Goal: Complete application form: Complete application form

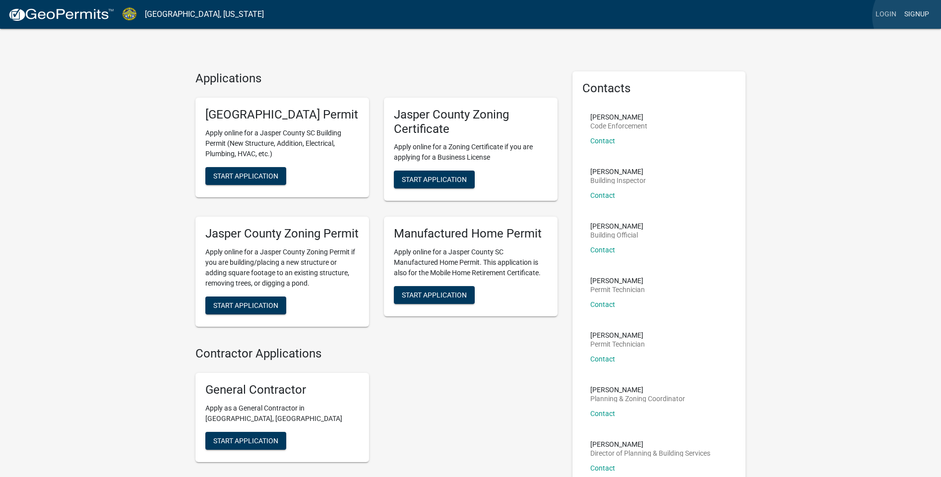
click at [913, 16] on link "Signup" at bounding box center [916, 14] width 33 height 19
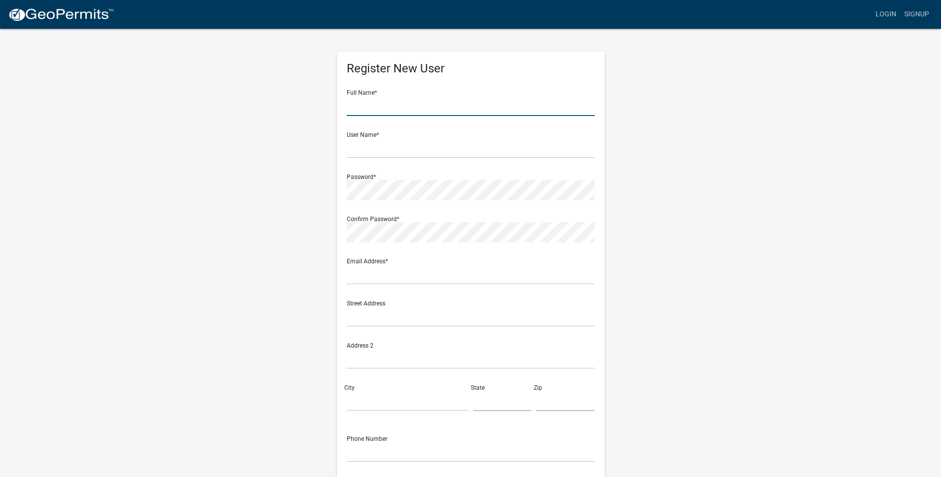
click at [384, 111] on input "text" at bounding box center [471, 106] width 248 height 20
type input "j"
type input "[PERSON_NAME] [PERSON_NAME]"
click at [433, 150] on input "text" at bounding box center [471, 148] width 248 height 20
click at [361, 153] on input "JUAPENA" at bounding box center [471, 148] width 248 height 20
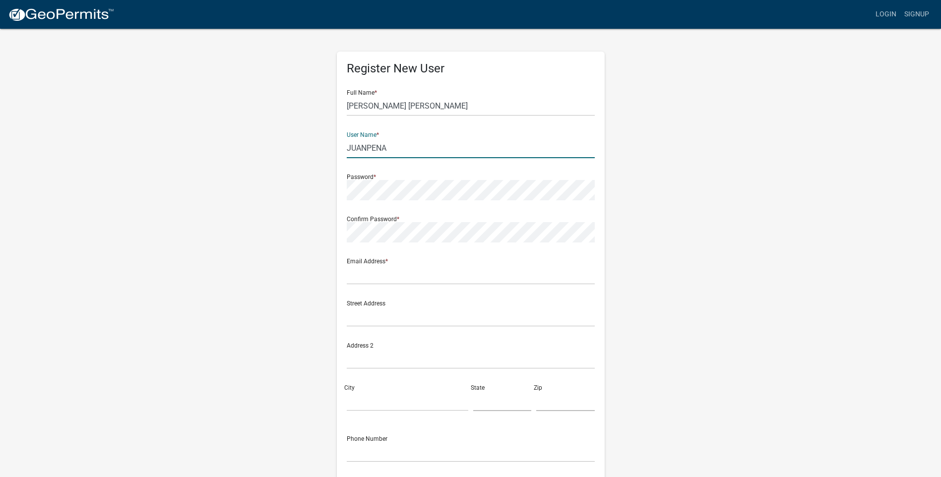
type input "JUANPENA"
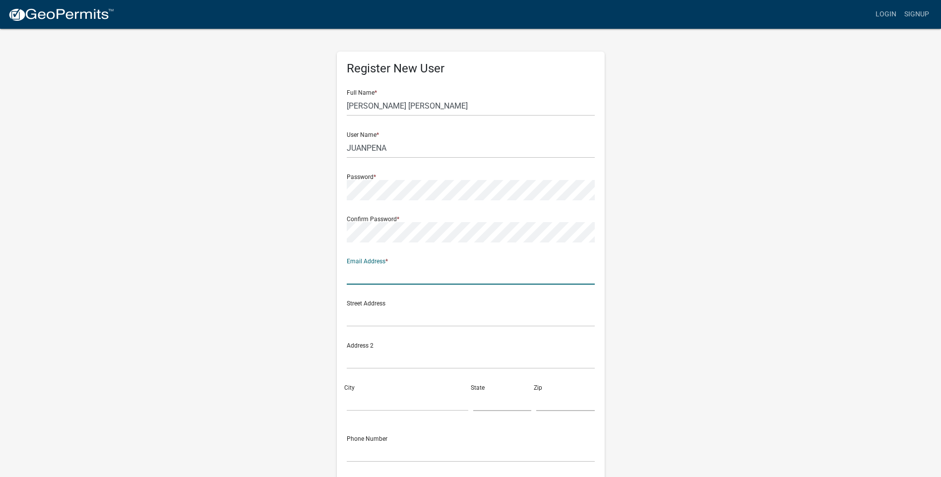
click at [370, 272] on input "text" at bounding box center [471, 274] width 248 height 20
click at [410, 271] on input "text" at bounding box center [471, 274] width 248 height 20
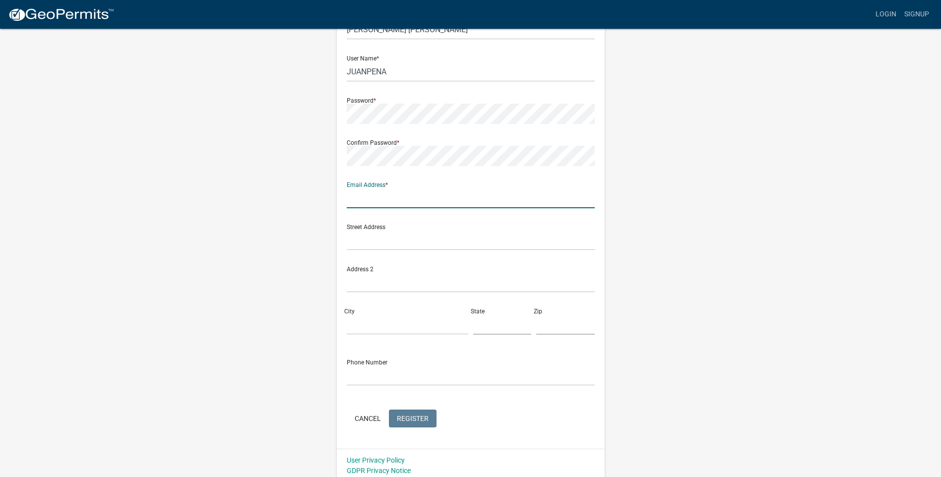
scroll to position [81, 0]
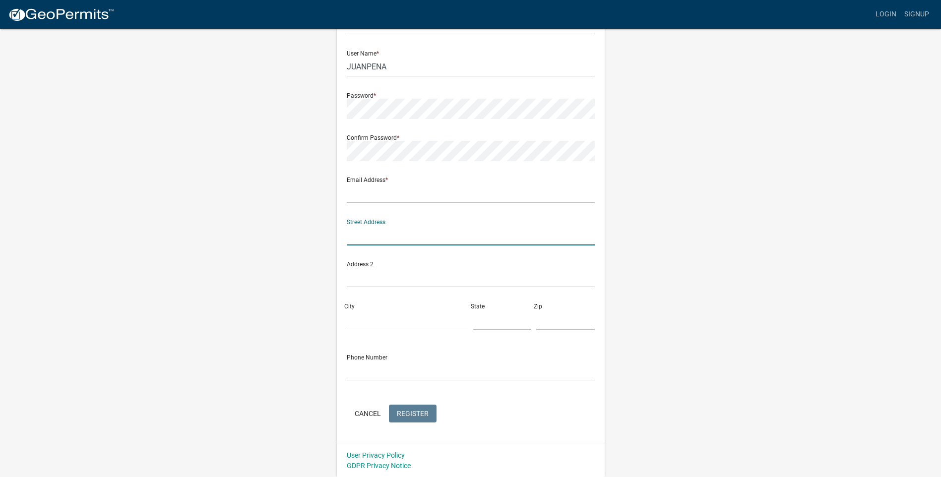
click at [369, 236] on input "text" at bounding box center [471, 235] width 248 height 20
click at [401, 240] on input "2105" at bounding box center [471, 235] width 248 height 20
type input "[STREET_ADDRESS]"
click at [368, 321] on input "City" at bounding box center [408, 320] width 122 height 20
type input "Ridgeland"
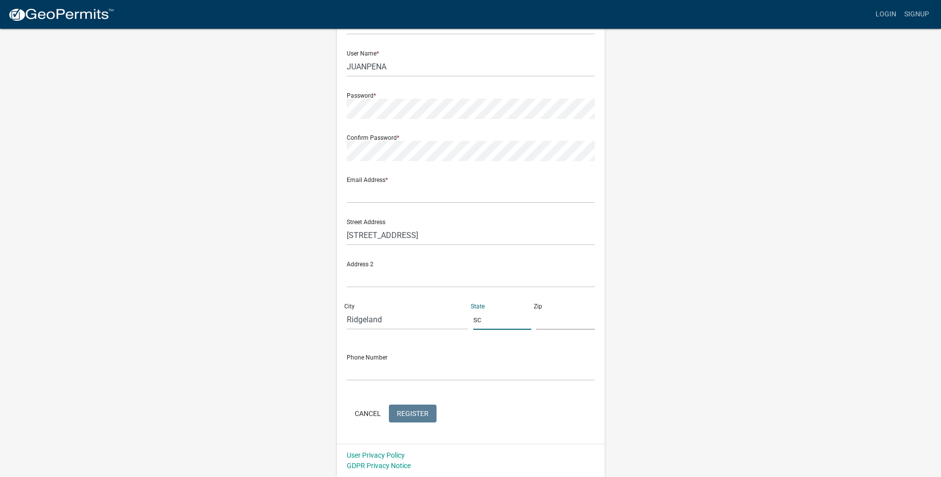
type input "sc"
type input "3"
type input "29934"
click at [397, 375] on input "text" at bounding box center [471, 371] width 248 height 20
type input "8434157587"
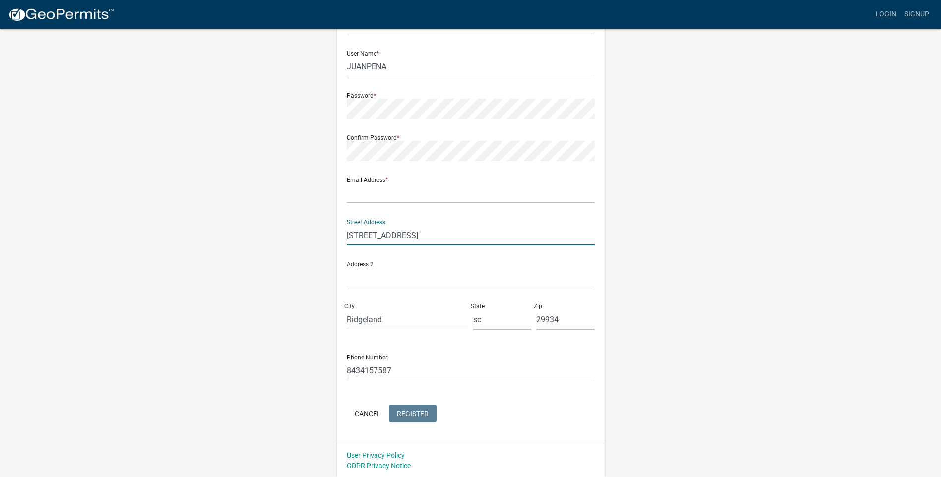
click at [367, 239] on input "[STREET_ADDRESS]" at bounding box center [471, 235] width 248 height 20
click at [402, 241] on input "2 Calf [GEOGRAPHIC_DATA]" at bounding box center [471, 235] width 248 height 20
type input "[STREET_ADDRESS][PERSON_NAME]"
click at [439, 320] on input "Ridgeland" at bounding box center [408, 320] width 122 height 20
type input "R"
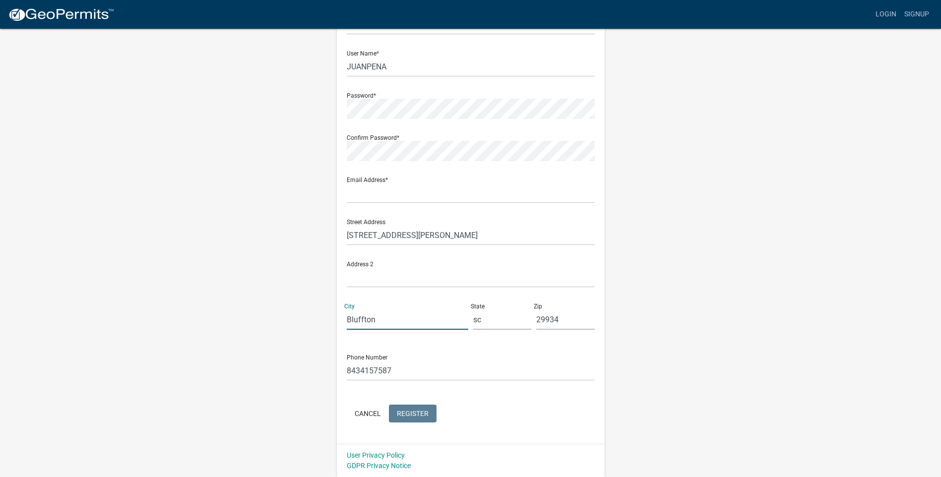
type input "Bluffton"
click at [560, 322] on input "29934" at bounding box center [565, 320] width 59 height 20
type input "29910"
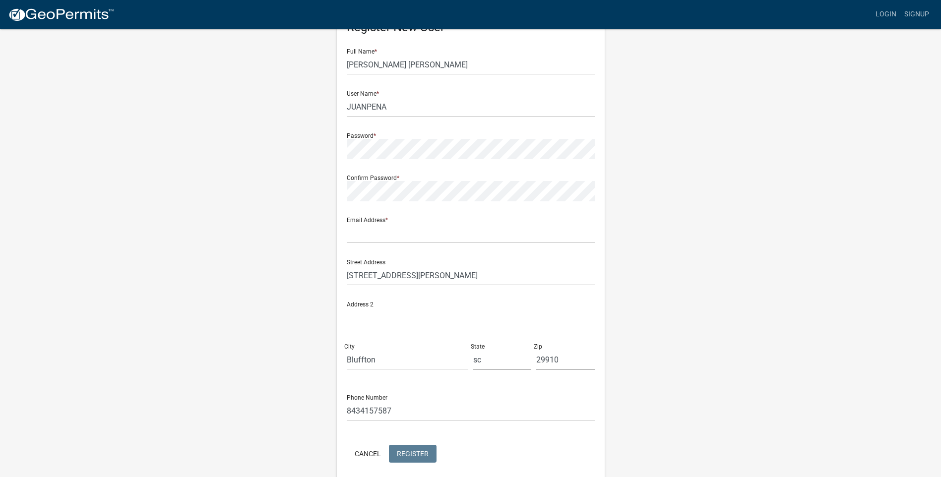
scroll to position [0, 0]
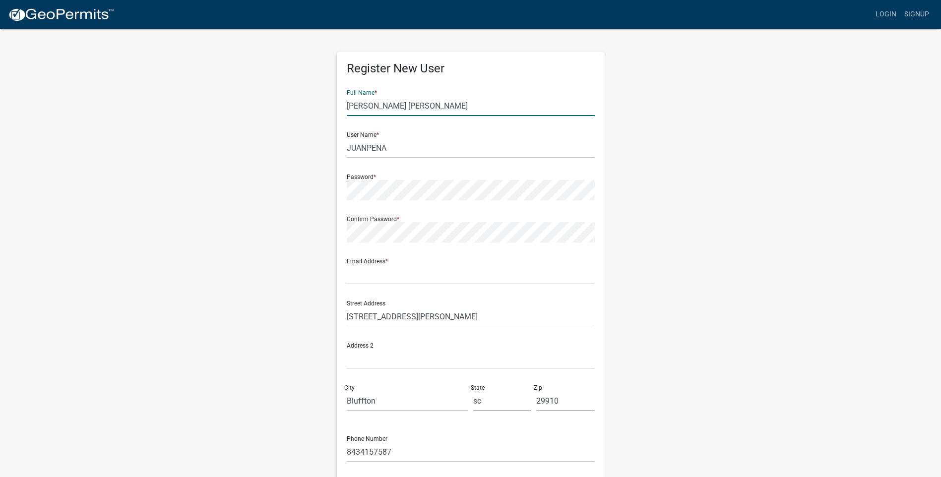
click at [437, 105] on input "[PERSON_NAME] [PERSON_NAME]" at bounding box center [471, 106] width 248 height 20
click at [405, 144] on input "JUANPENA" at bounding box center [471, 148] width 248 height 20
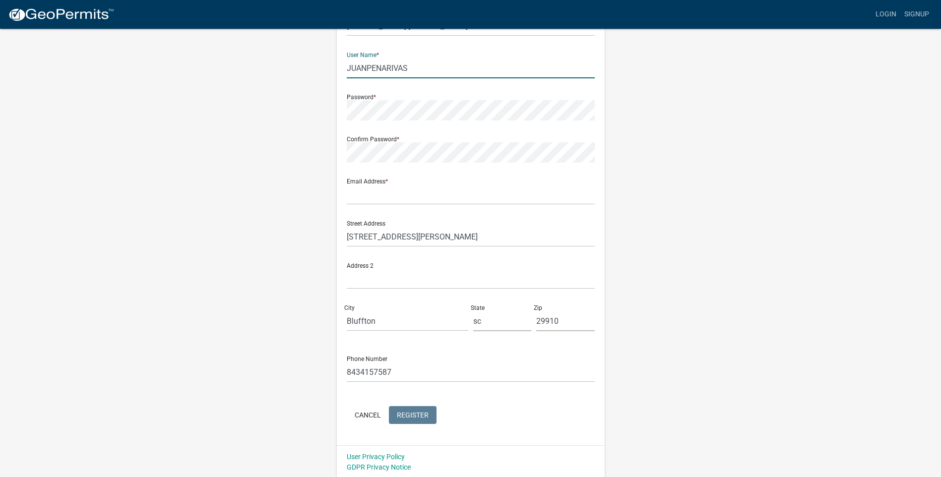
scroll to position [81, 0]
type input "JUANPENARIVAS"
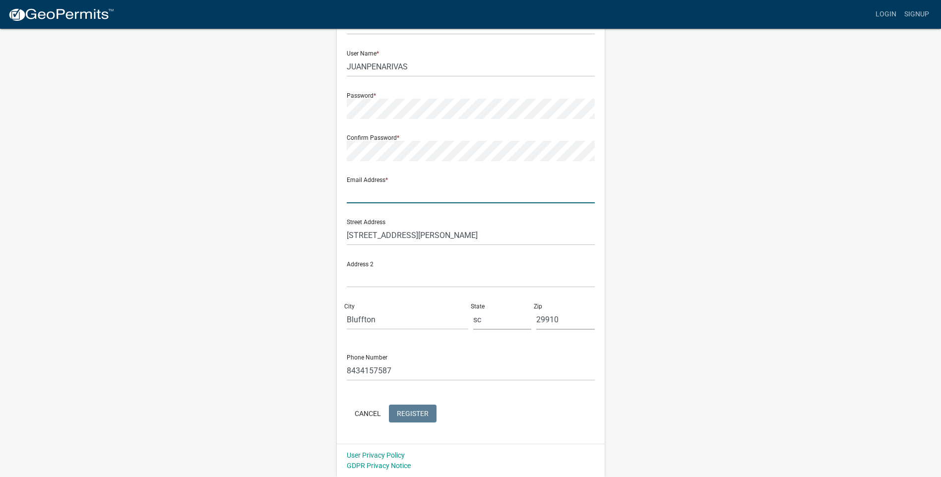
click at [384, 192] on input "text" at bounding box center [471, 193] width 248 height 20
type input "[EMAIL_ADDRESS][DOMAIN_NAME]"
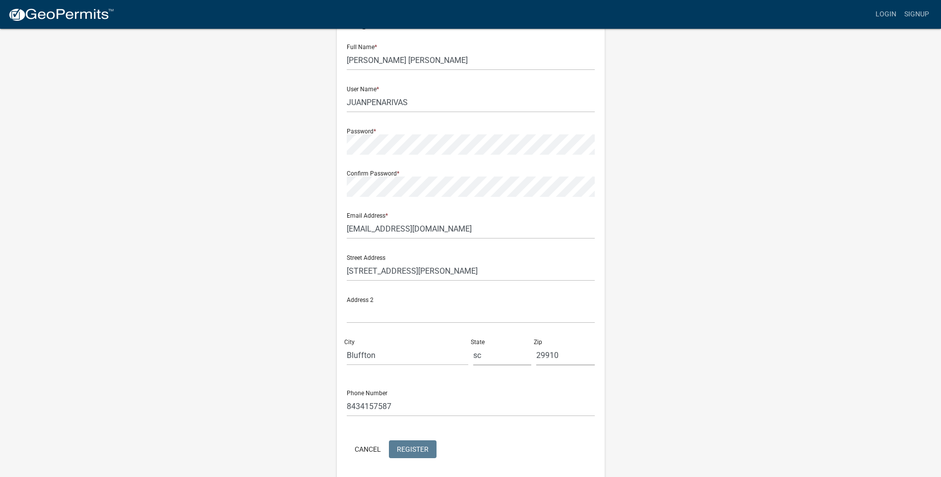
scroll to position [0, 0]
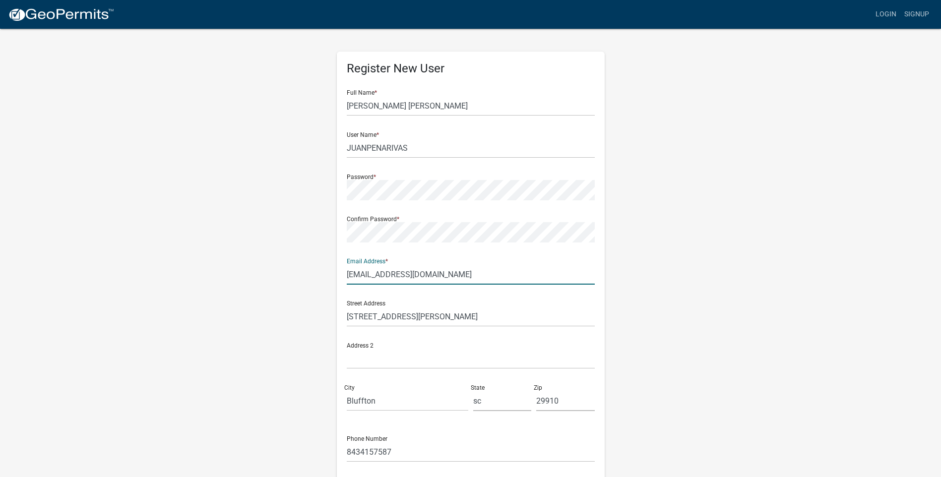
drag, startPoint x: 439, startPoint y: 275, endPoint x: 308, endPoint y: 293, distance: 132.2
click at [308, 293] on div "Register New User Full Name * [PERSON_NAME] [PERSON_NAME] User Name * JUANPENAR…" at bounding box center [470, 293] width 565 height 531
click at [897, 11] on link "Login" at bounding box center [885, 14] width 29 height 19
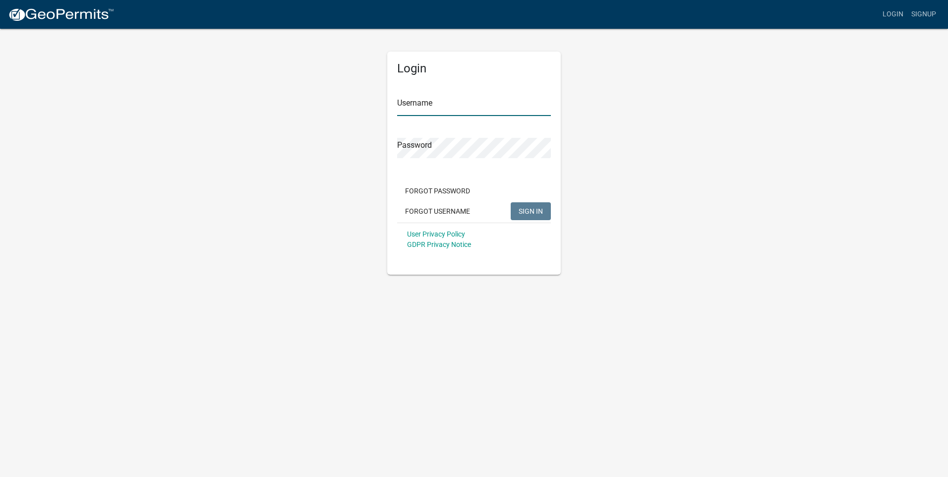
type input "maxpenarivas"
click at [558, 79] on div "Login Username maxpenarivas Password Forgot Password Forgot Username SIGN IN Us…" at bounding box center [474, 163] width 174 height 223
click at [923, 16] on link "Signup" at bounding box center [924, 14] width 33 height 19
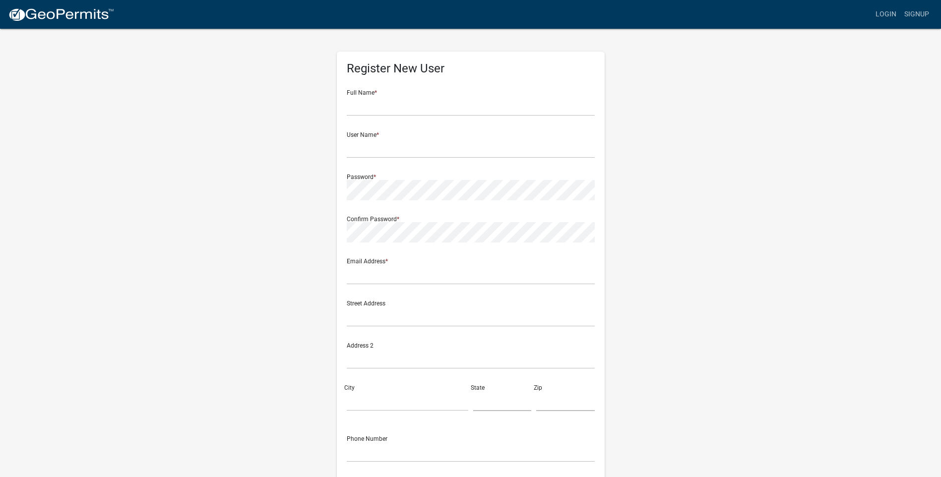
click at [371, 117] on form "Full Name * User Name * Password * Confirm Password * Email Address * Street Ad…" at bounding box center [471, 294] width 248 height 425
click at [377, 108] on input "text" at bounding box center [471, 106] width 248 height 20
type input "[PERSON_NAME] [PERSON_NAME]"
type input "JUANPENARIVAS"
type input "[EMAIL_ADDRESS][DOMAIN_NAME]"
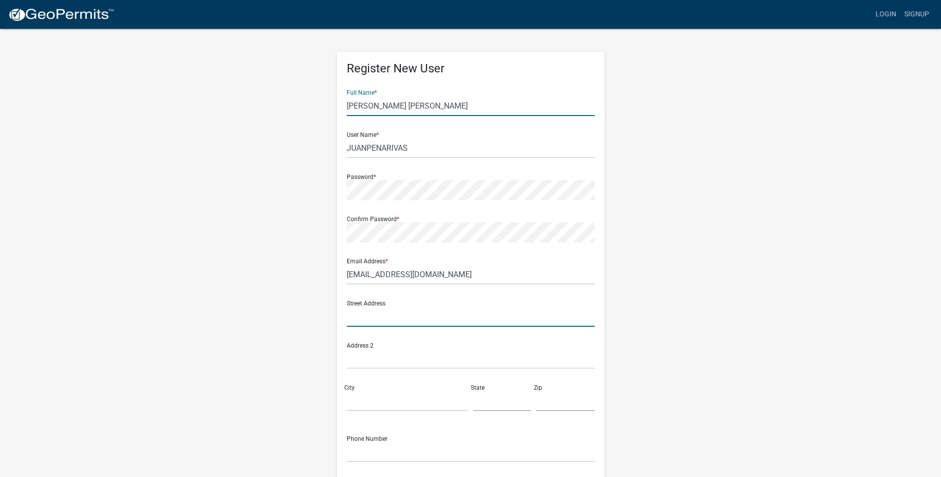
type input "[STREET_ADDRESS][PERSON_NAME]"
type input "Bluffton"
type input "sc"
type input "29910"
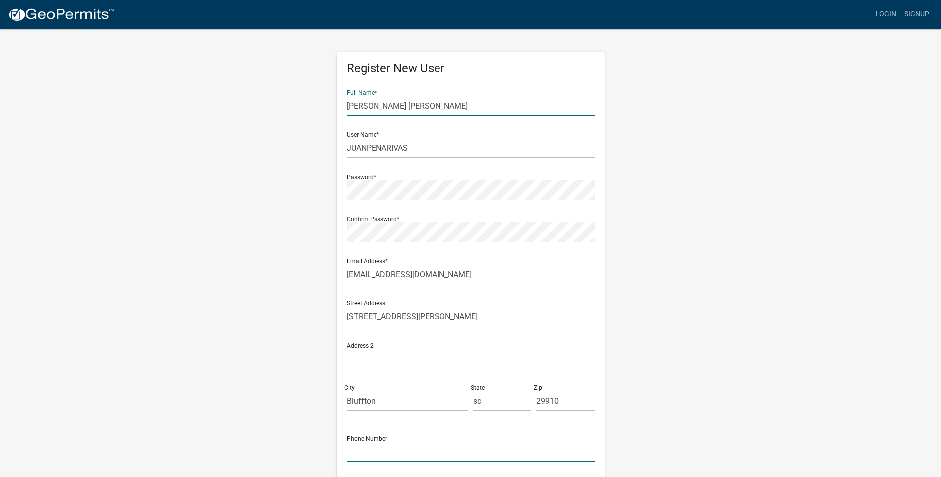
type input "8434157587"
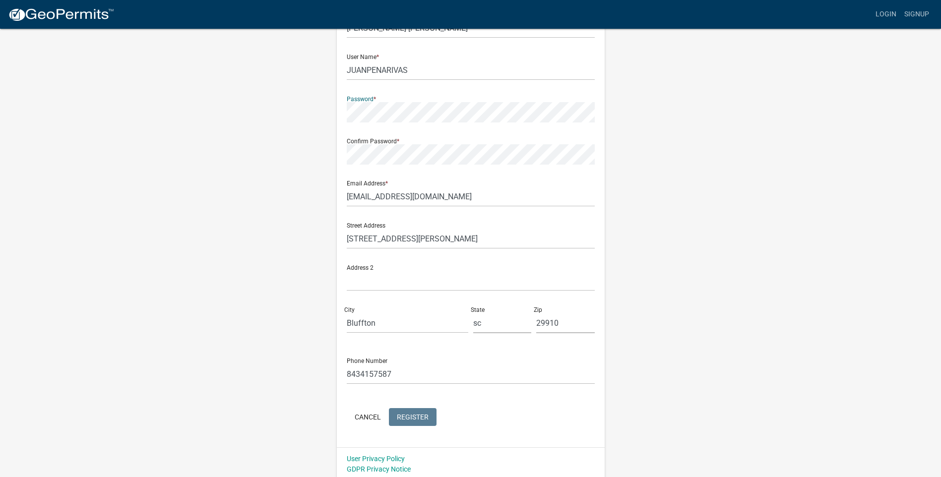
scroll to position [81, 0]
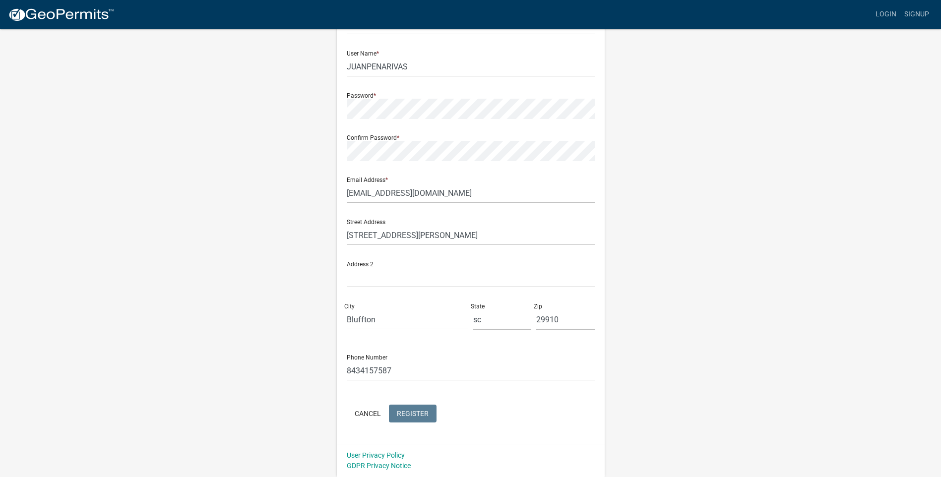
click at [542, 140] on div "Confirm Password *" at bounding box center [471, 144] width 248 height 34
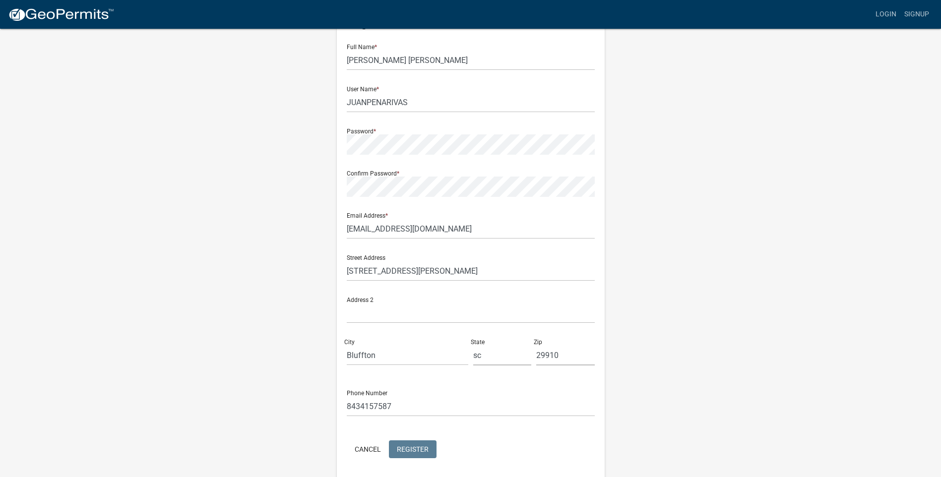
scroll to position [0, 0]
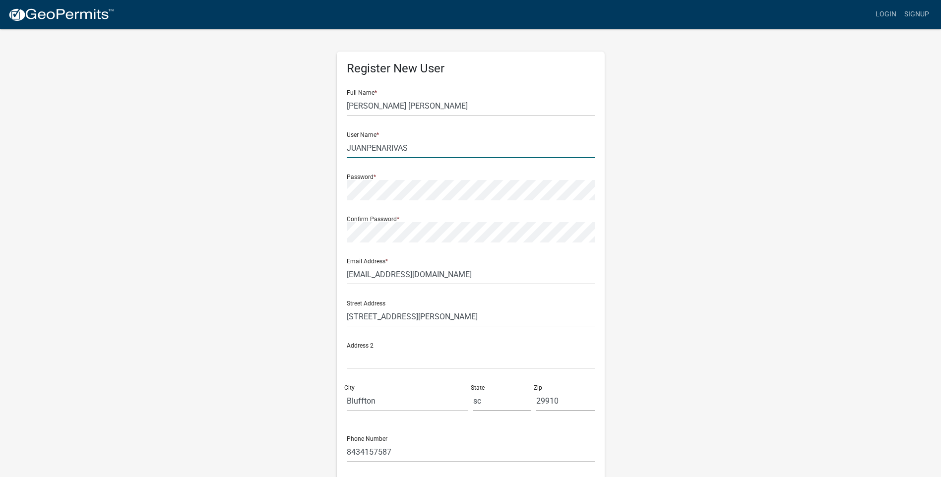
click at [415, 153] on input "JUANPENARIVAS" at bounding box center [471, 148] width 248 height 20
click at [365, 149] on input "JUANPENARIVAS" at bounding box center [471, 148] width 248 height 20
click at [389, 146] on input "PENARIVAS" at bounding box center [471, 148] width 248 height 20
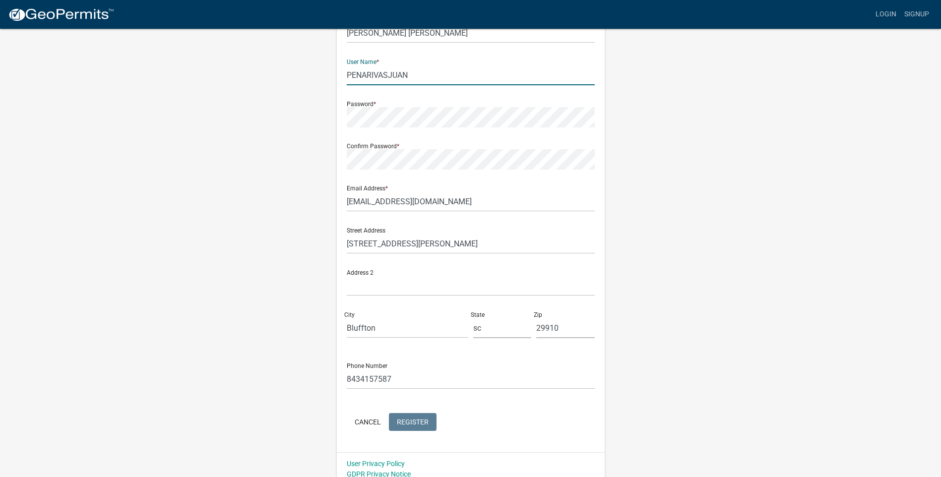
scroll to position [81, 0]
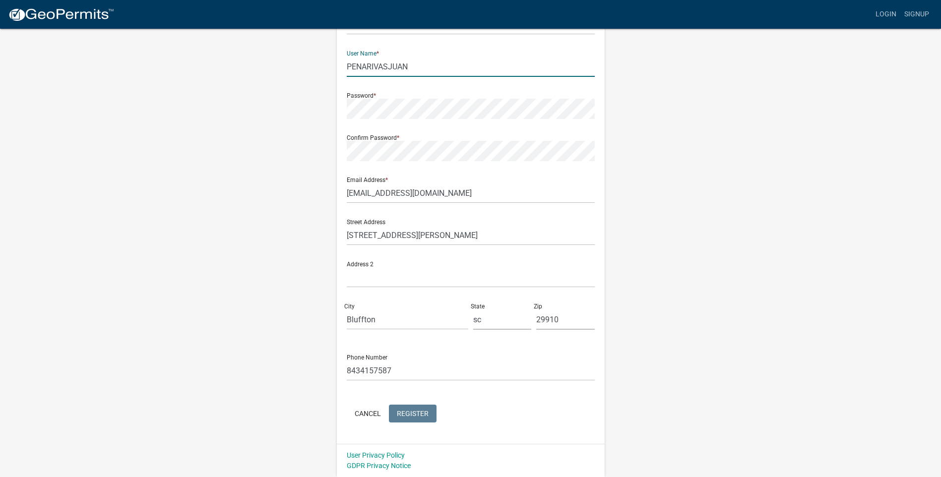
type input "PENARIVASJUAN"
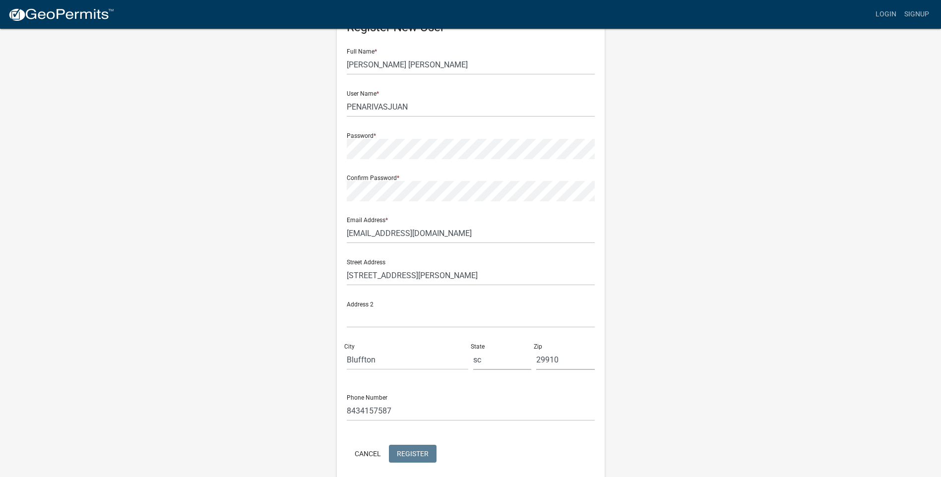
scroll to position [0, 0]
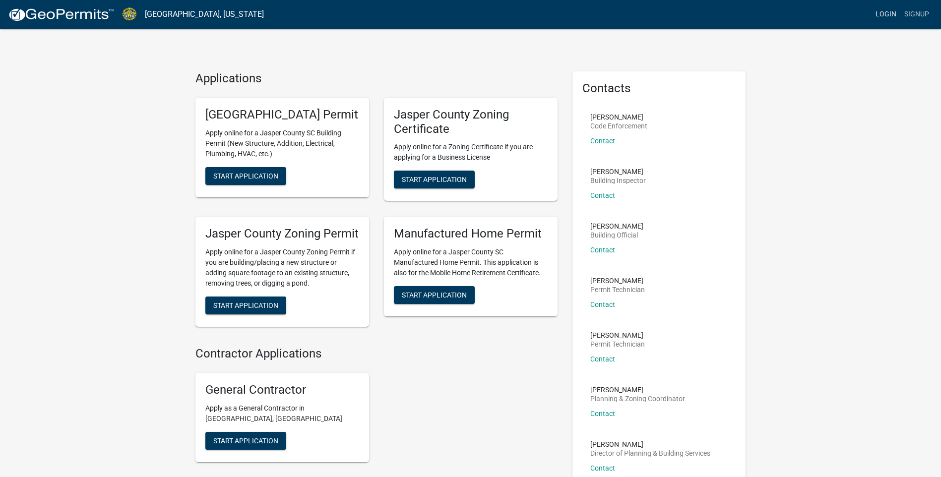
click at [884, 14] on link "Login" at bounding box center [885, 14] width 29 height 19
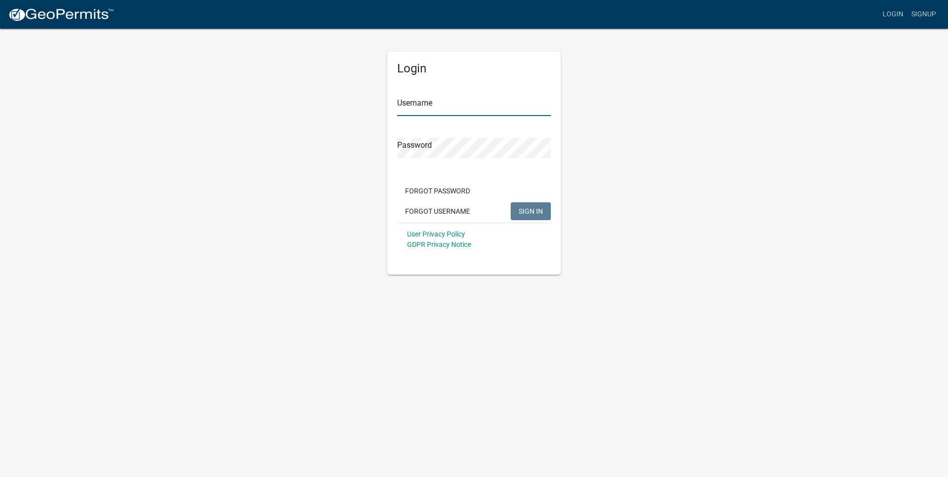
type input "maxpenarivas"
click at [532, 211] on span "SIGN IN" at bounding box center [531, 211] width 24 height 8
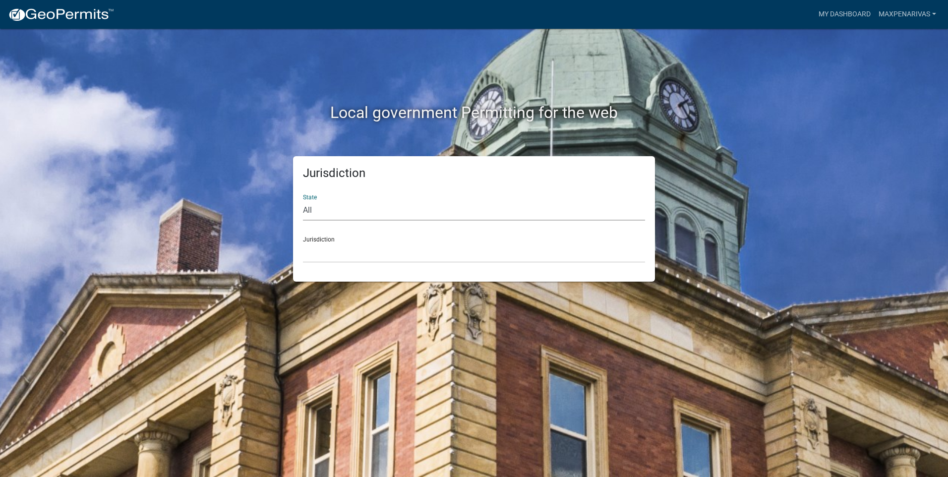
click at [495, 218] on select "All Colorado Georgia Indiana Iowa Kansas Minnesota Ohio South Carolina Wisconsin" at bounding box center [474, 210] width 342 height 20
select select "South Carolina"
click at [303, 200] on select "All Colorado Georgia Indiana Iowa Kansas Minnesota Ohio South Carolina Wisconsin" at bounding box center [474, 210] width 342 height 20
click at [532, 248] on select "Abbeville County, South Carolina Jasper County, South Carolina" at bounding box center [474, 253] width 342 height 20
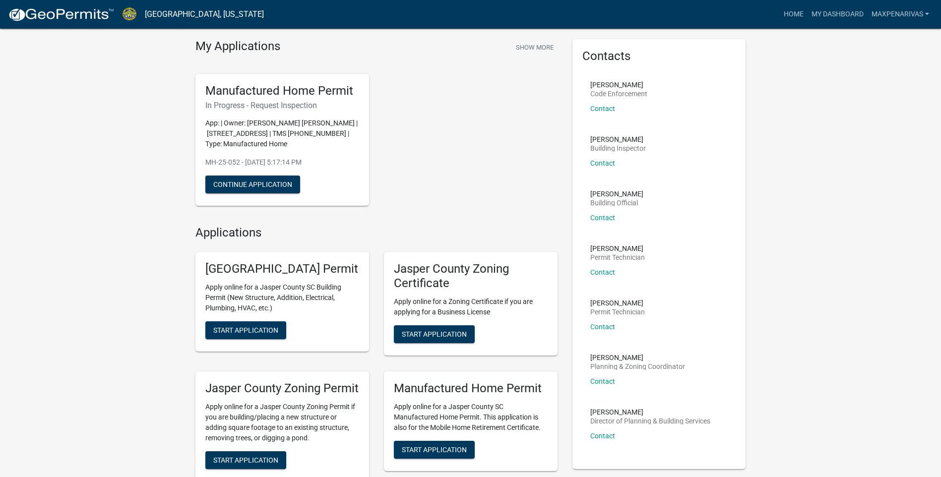
scroll to position [50, 0]
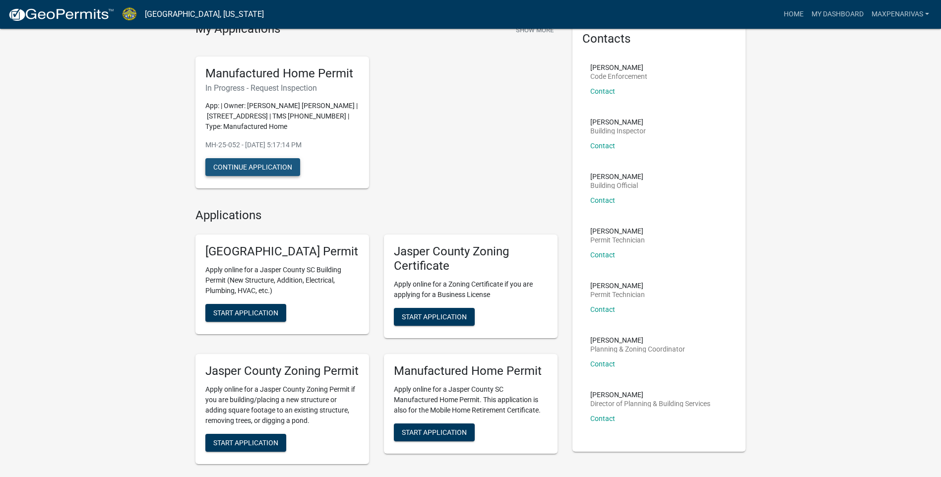
click at [260, 169] on button "Continue Application" at bounding box center [252, 167] width 95 height 18
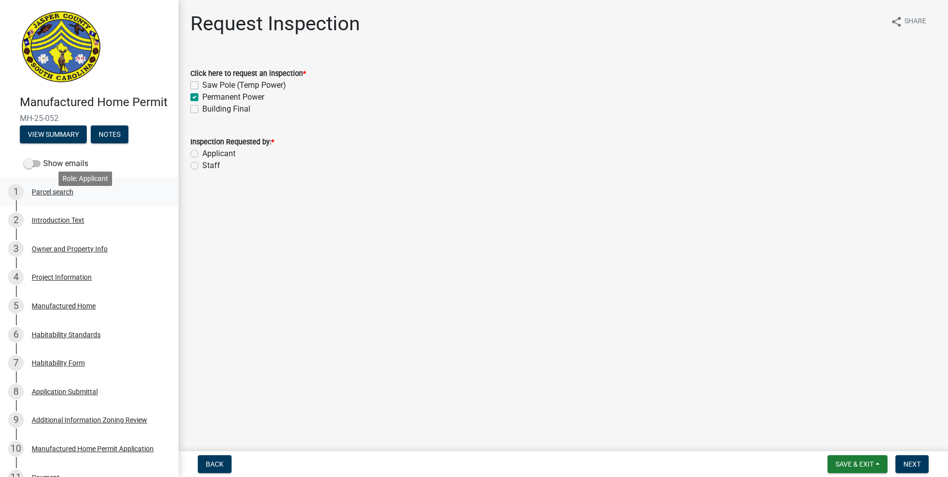
click at [118, 200] on div "1 Parcel search" at bounding box center [85, 192] width 155 height 16
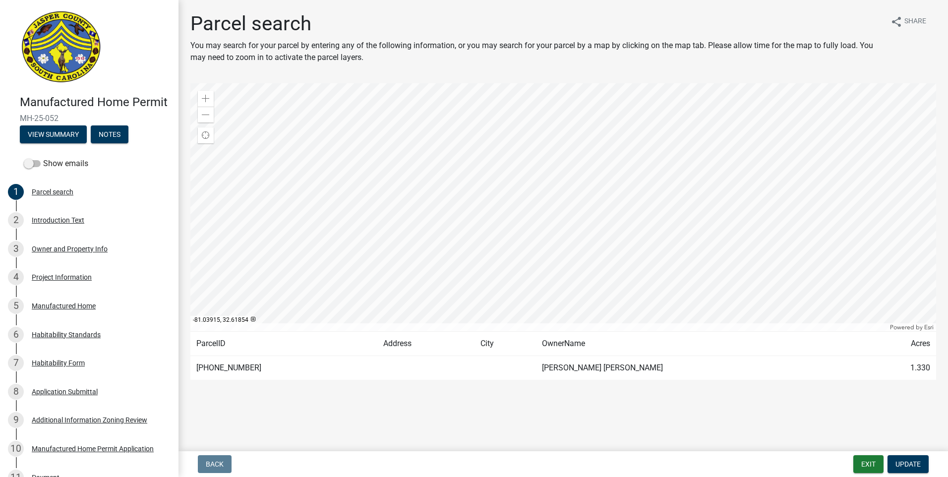
click at [539, 370] on td "RIVAS MAXIMO ANTONIO PEAN" at bounding box center [697, 368] width 323 height 24
drag, startPoint x: 248, startPoint y: 371, endPoint x: 233, endPoint y: 373, distance: 15.0
click at [233, 373] on td "050-00-02-083" at bounding box center [283, 368] width 187 height 24
drag, startPoint x: 233, startPoint y: 373, endPoint x: 268, endPoint y: 372, distance: 35.2
click at [268, 372] on td "050-00-02-083" at bounding box center [283, 368] width 187 height 24
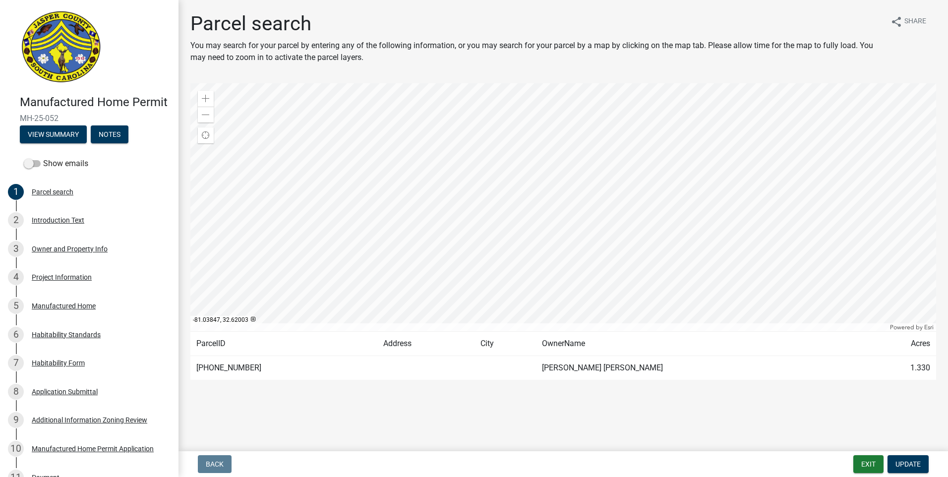
click at [558, 179] on div at bounding box center [563, 207] width 746 height 248
click at [559, 182] on div at bounding box center [563, 207] width 746 height 248
click at [561, 204] on div at bounding box center [563, 207] width 746 height 248
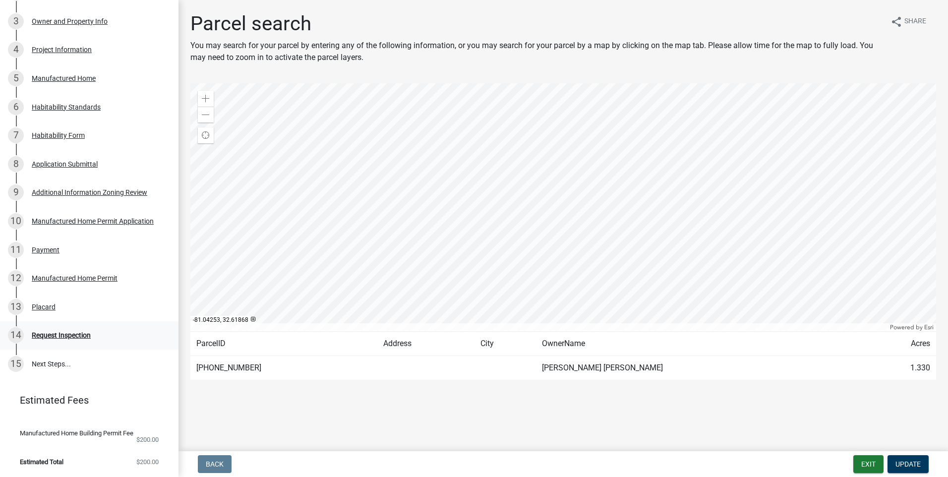
scroll to position [50, 0]
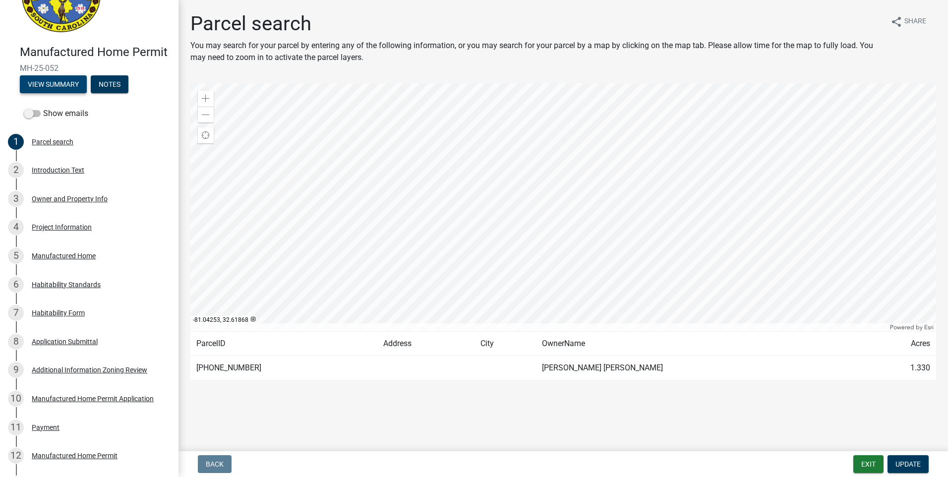
click at [39, 93] on button "View Summary" at bounding box center [53, 84] width 67 height 18
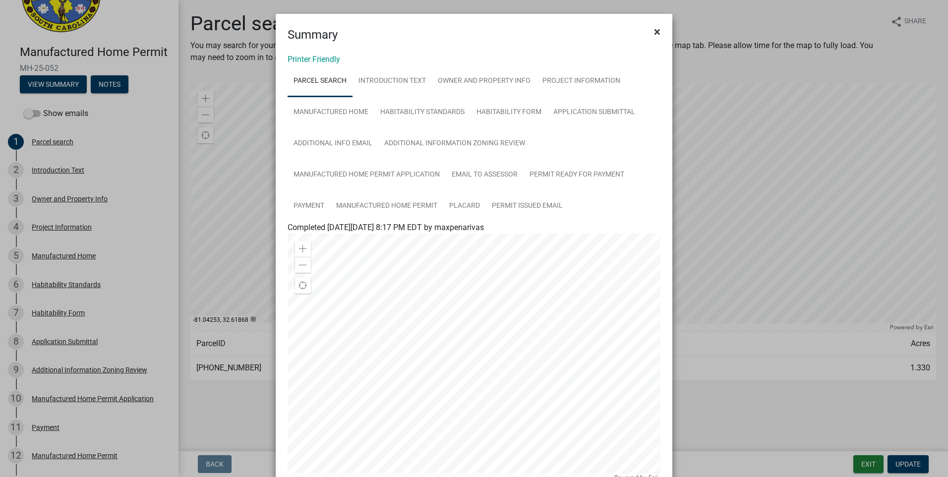
click at [654, 29] on span "×" at bounding box center [657, 32] width 6 height 14
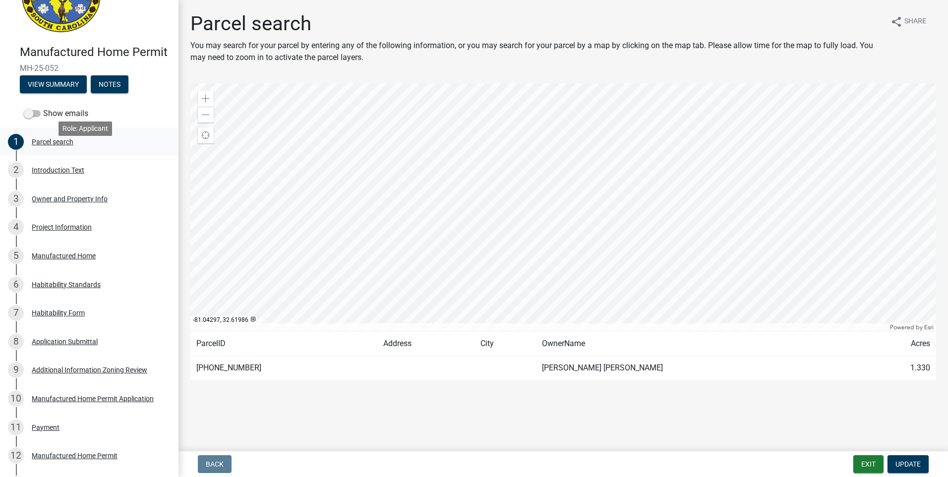
click at [55, 145] on div "Parcel search" at bounding box center [53, 141] width 42 height 7
click at [56, 178] on div "2 Introduction Text" at bounding box center [85, 170] width 155 height 16
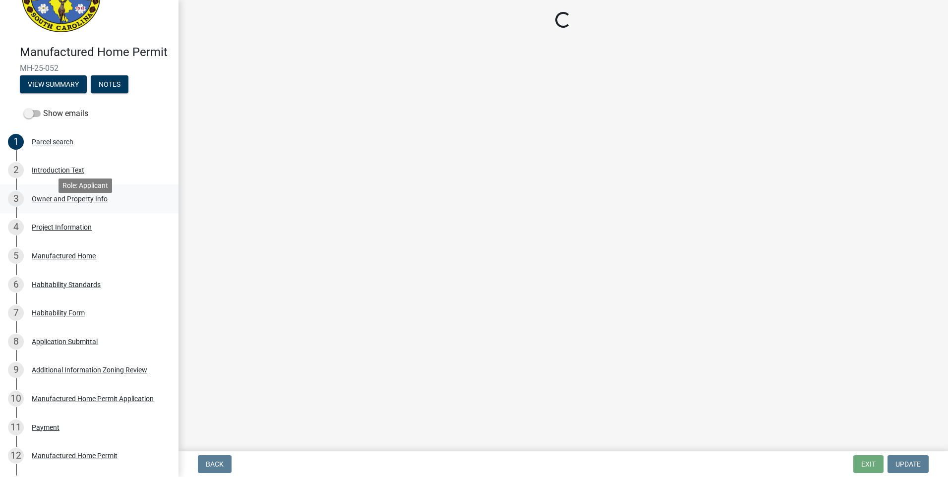
click at [57, 202] on div "Owner and Property Info" at bounding box center [70, 198] width 76 height 7
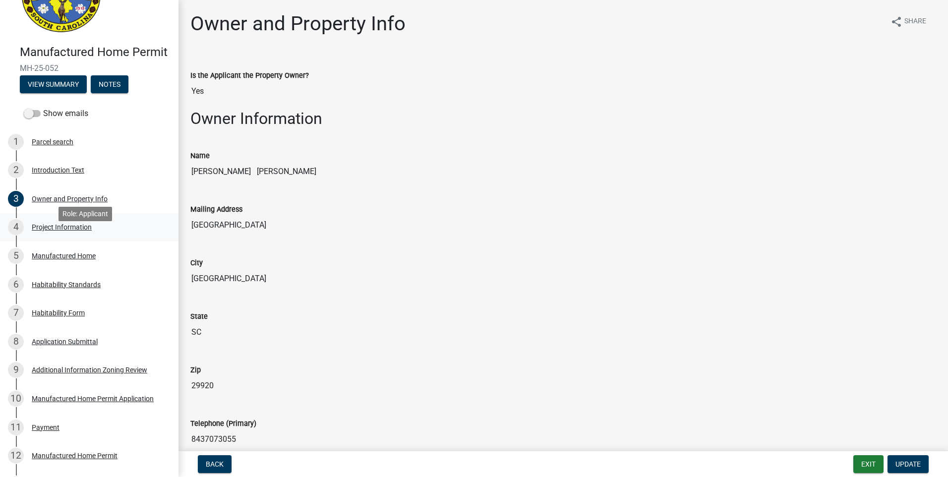
click at [84, 231] on div "Project Information" at bounding box center [62, 227] width 60 height 7
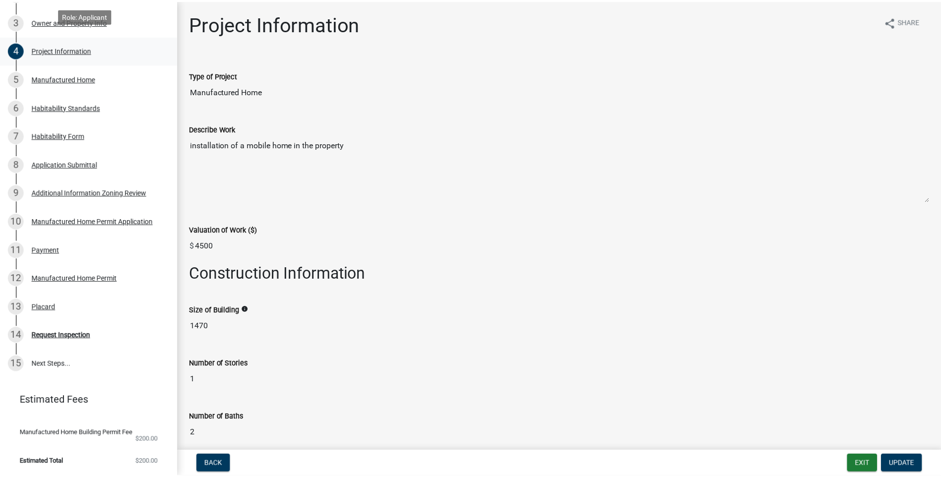
scroll to position [248, 0]
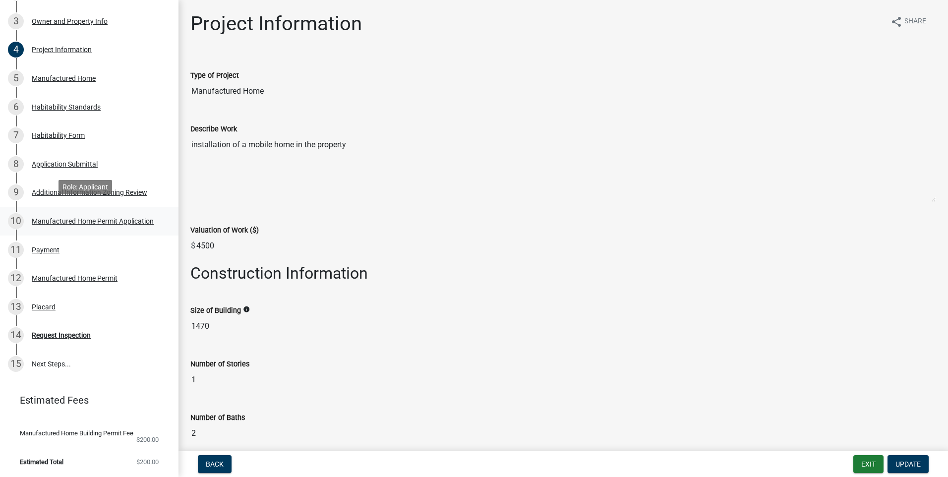
click at [132, 218] on div "Manufactured Home Permit Application" at bounding box center [93, 221] width 122 height 7
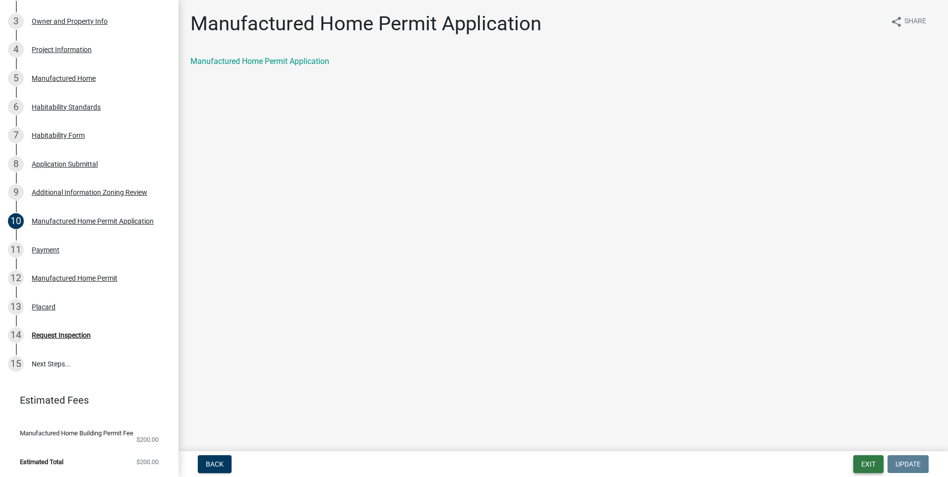
click at [871, 469] on button "Exit" at bounding box center [869, 464] width 30 height 18
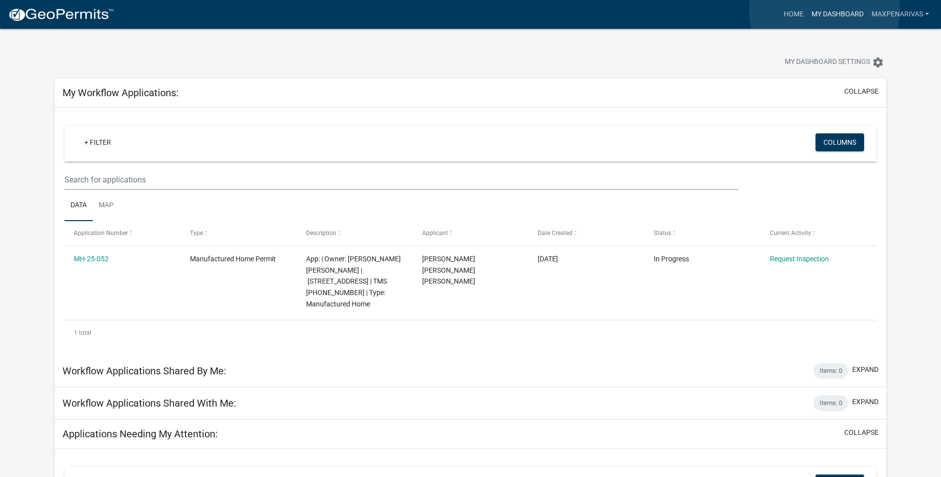
click at [824, 10] on link "My Dashboard" at bounding box center [837, 14] width 60 height 19
click at [917, 13] on link "maxpenarivas" at bounding box center [900, 14] width 65 height 19
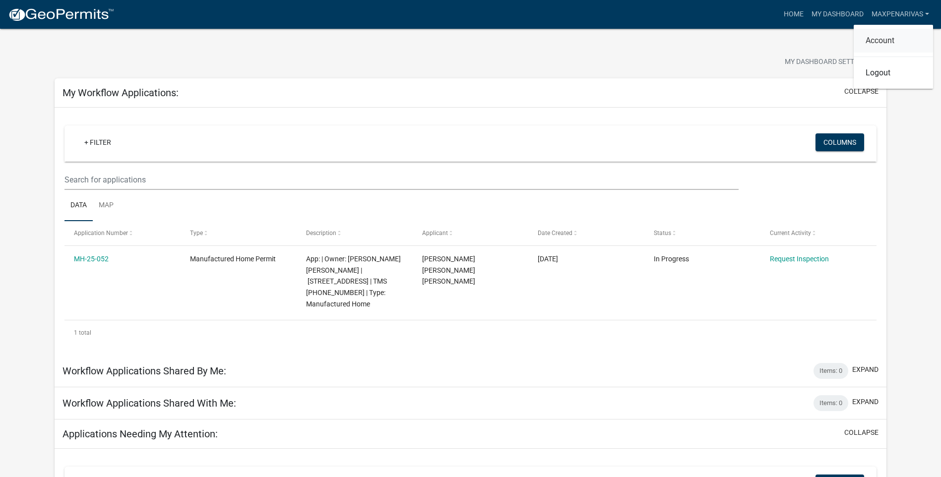
click at [872, 44] on link "Account" at bounding box center [893, 41] width 79 height 24
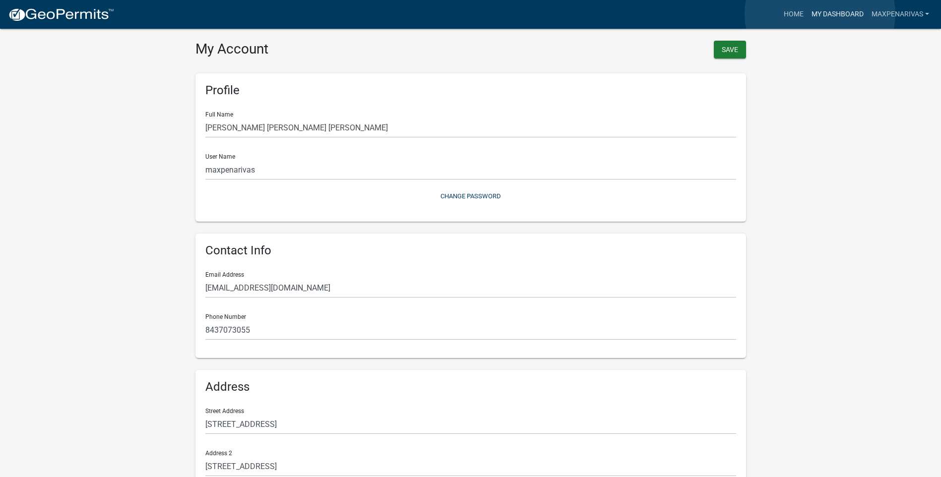
click at [820, 14] on link "My Dashboard" at bounding box center [837, 14] width 60 height 19
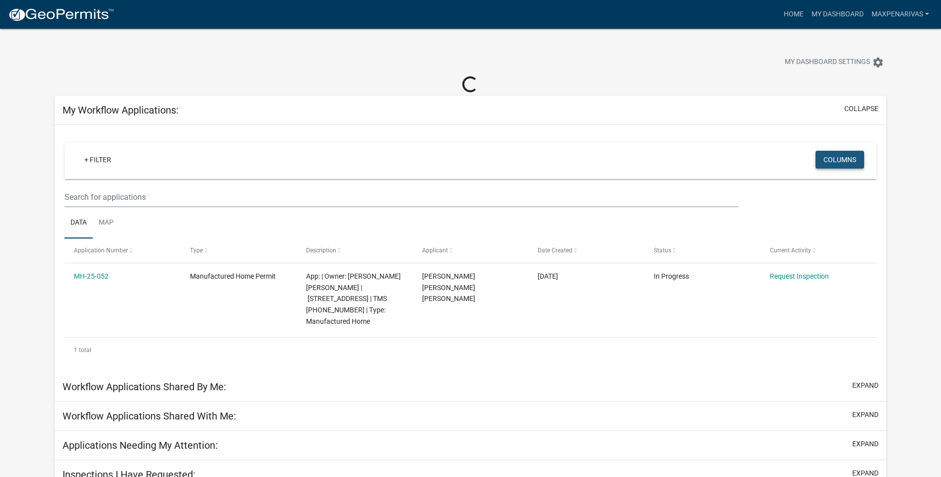
click at [830, 162] on button "Columns" at bounding box center [839, 160] width 49 height 18
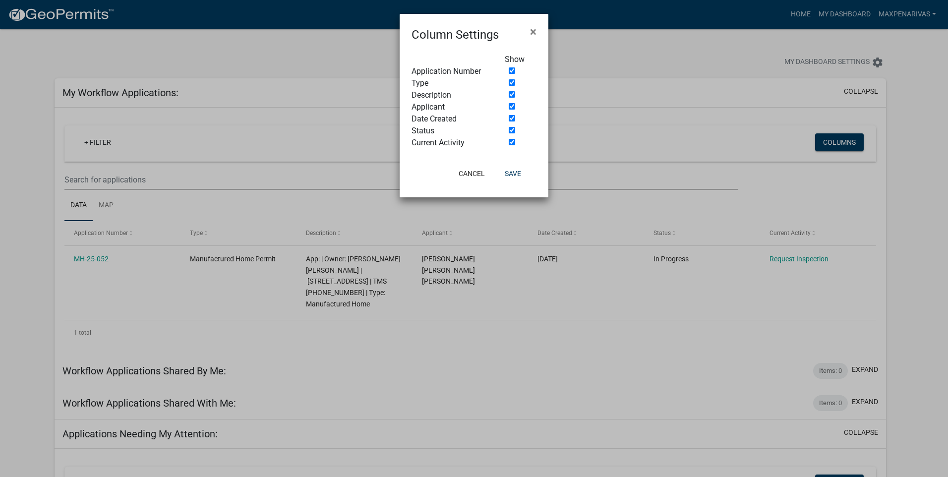
click at [690, 133] on ngb-modal-window "Column Settings × Show Application Number Type Description Applicant Date Creat…" at bounding box center [474, 238] width 948 height 477
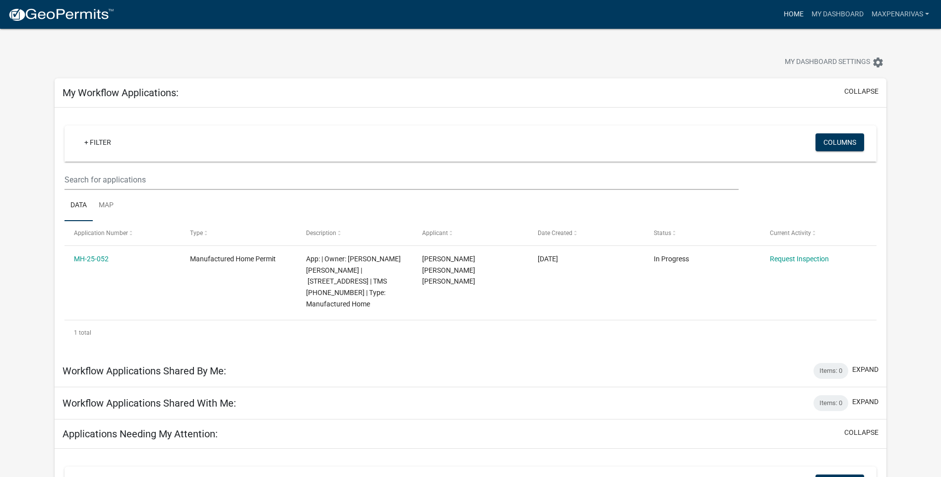
click at [781, 10] on link "Home" at bounding box center [794, 14] width 28 height 19
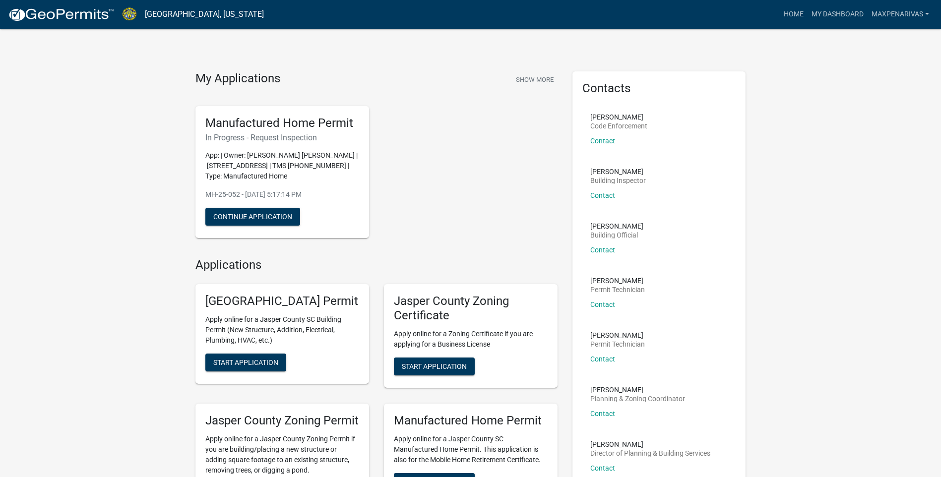
click at [223, 15] on link "[GEOGRAPHIC_DATA], [US_STATE]" at bounding box center [204, 14] width 119 height 17
click at [91, 14] on img at bounding box center [61, 14] width 106 height 15
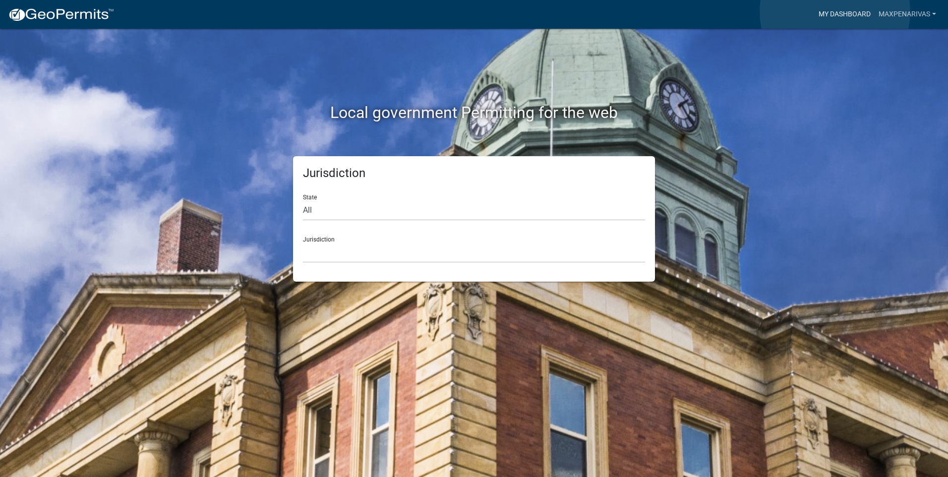
click at [835, 12] on link "My Dashboard" at bounding box center [845, 14] width 60 height 19
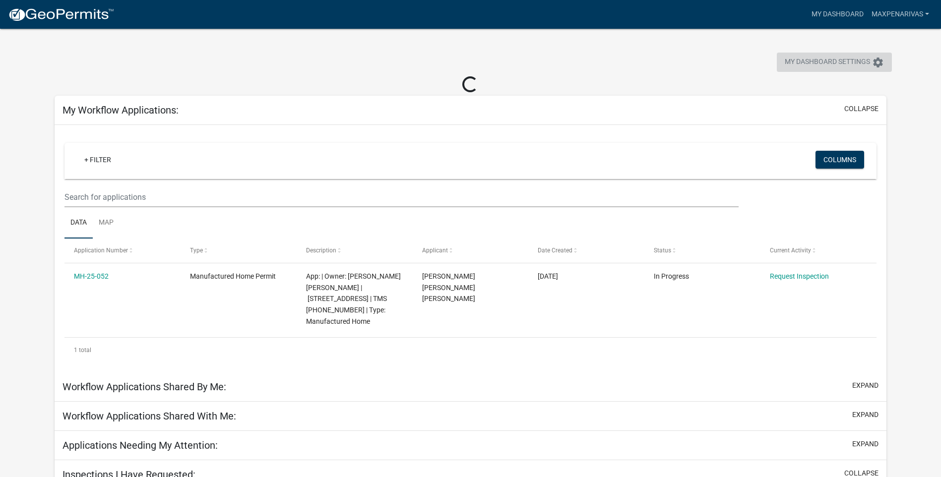
click at [864, 59] on span "My Dashboard Settings" at bounding box center [827, 63] width 85 height 12
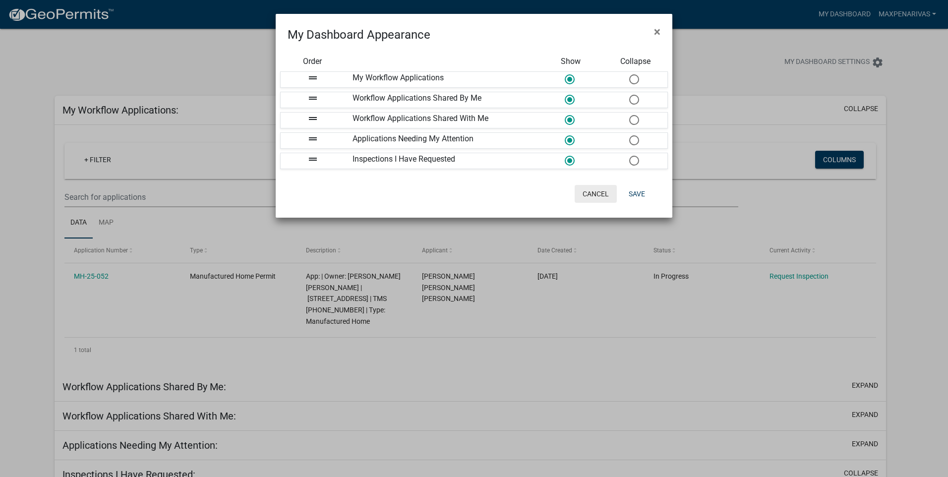
click at [601, 188] on button "Cancel" at bounding box center [596, 194] width 42 height 18
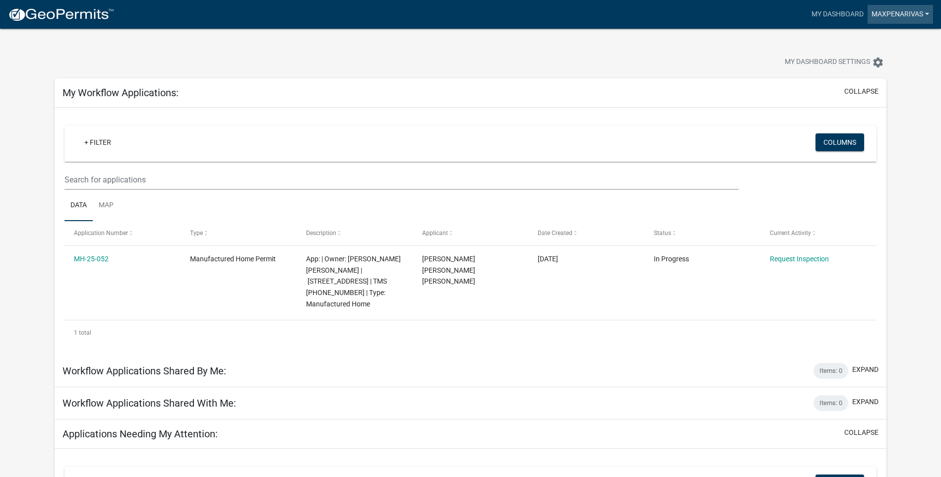
click at [920, 14] on link "maxpenarivas" at bounding box center [900, 14] width 65 height 19
click at [880, 75] on link "Logout" at bounding box center [893, 73] width 79 height 24
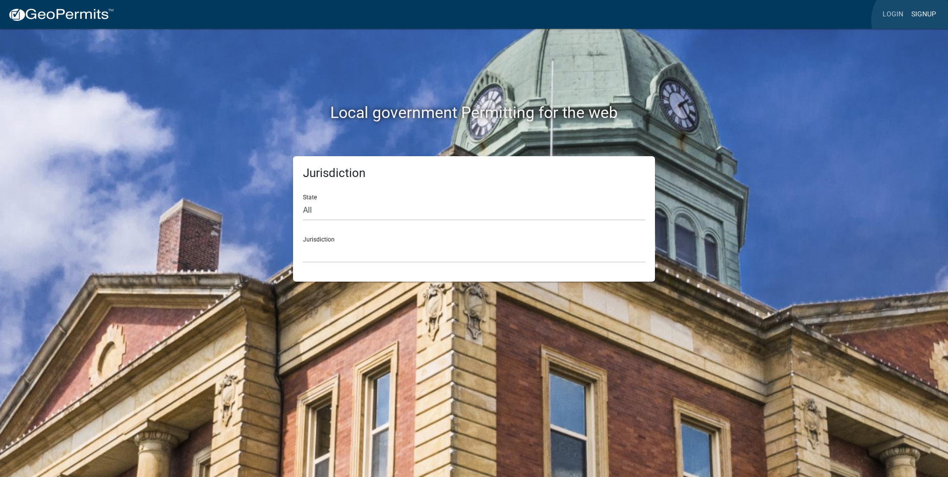
click at [912, 20] on link "Signup" at bounding box center [924, 14] width 33 height 19
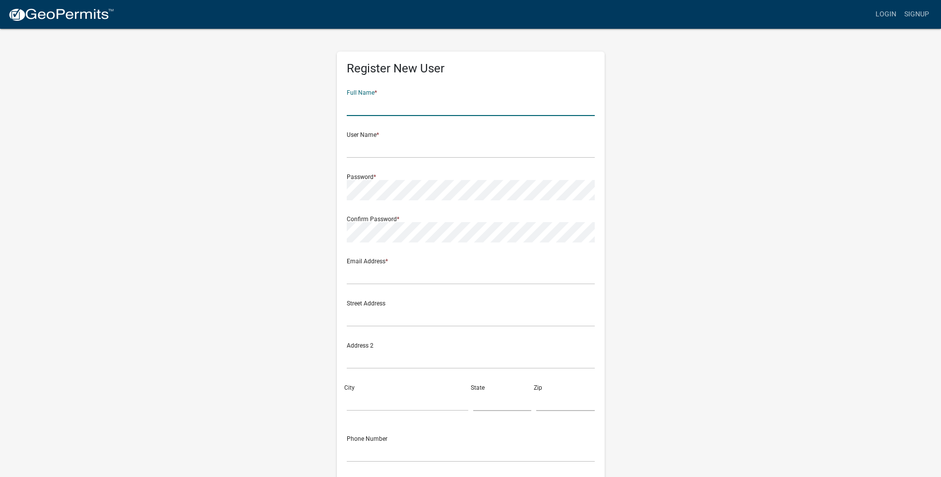
click at [424, 104] on input "text" at bounding box center [471, 106] width 248 height 20
type input "[PERSON_NAME] [PERSON_NAME]"
type input "PENARIVASJUAN"
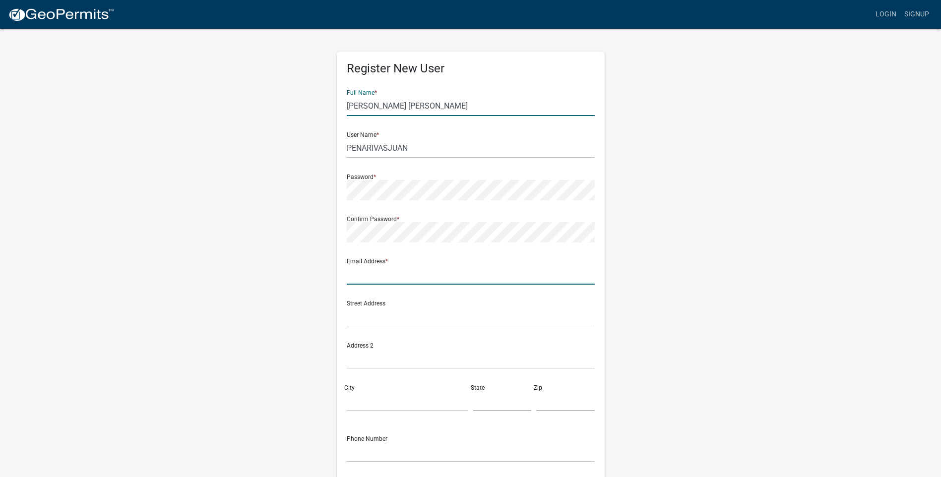
type input "[EMAIL_ADDRESS][DOMAIN_NAME]"
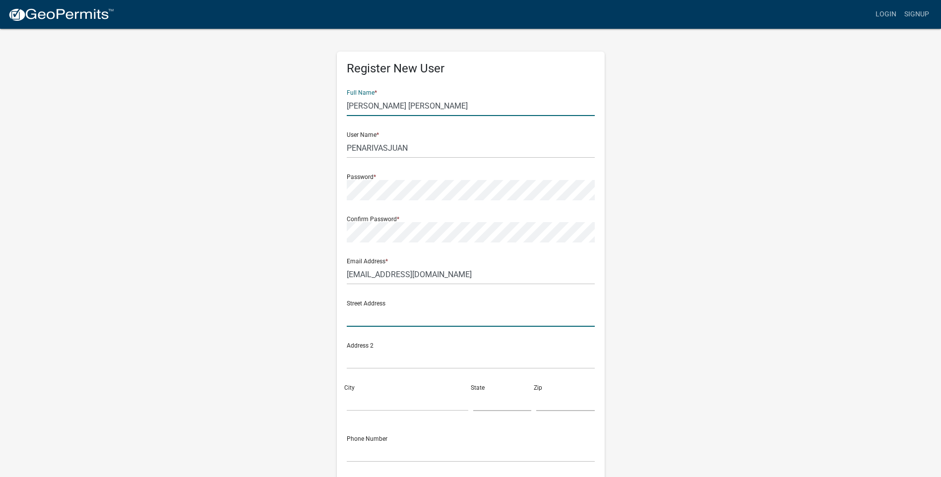
type input "[STREET_ADDRESS][PERSON_NAME]"
type input "Bluffton"
type input "sc"
type input "29910"
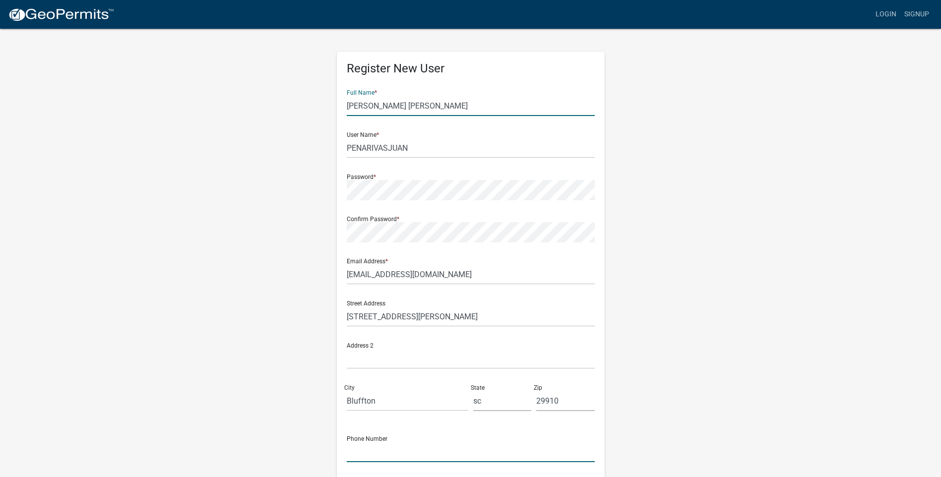
type input "8434157587"
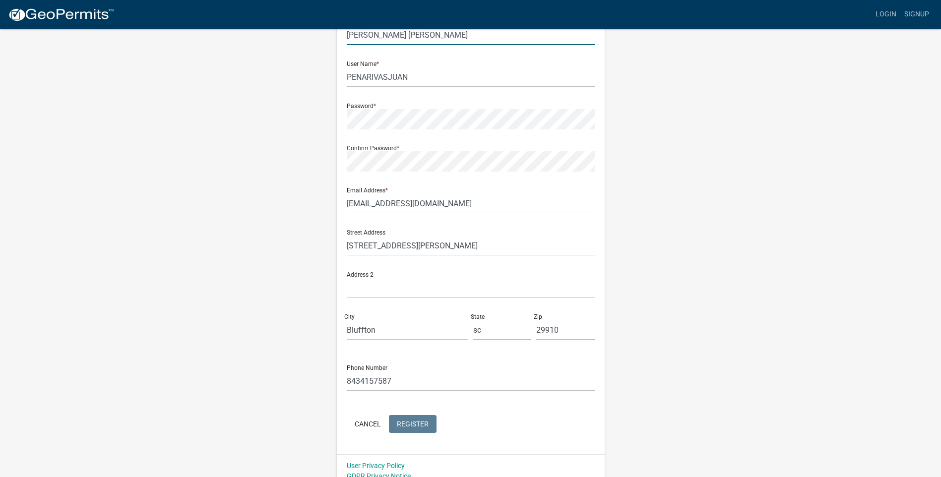
scroll to position [81, 0]
